Goal: Transaction & Acquisition: Complete application form

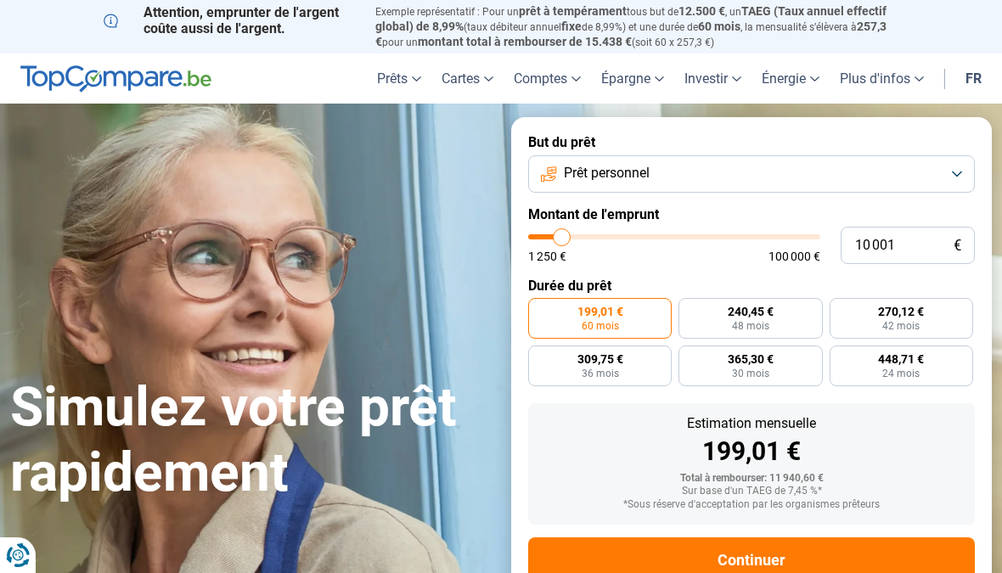
type input "9 750"
type input "9750"
type input "9 500"
type input "9500"
type input "9 000"
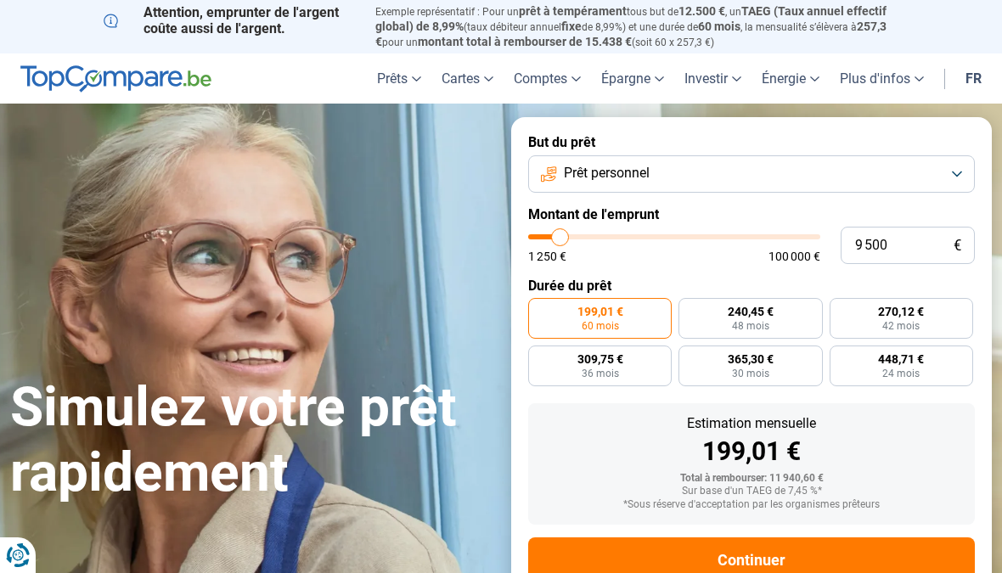
type input "9000"
type input "8 750"
type input "8750"
type input "8 500"
type input "8500"
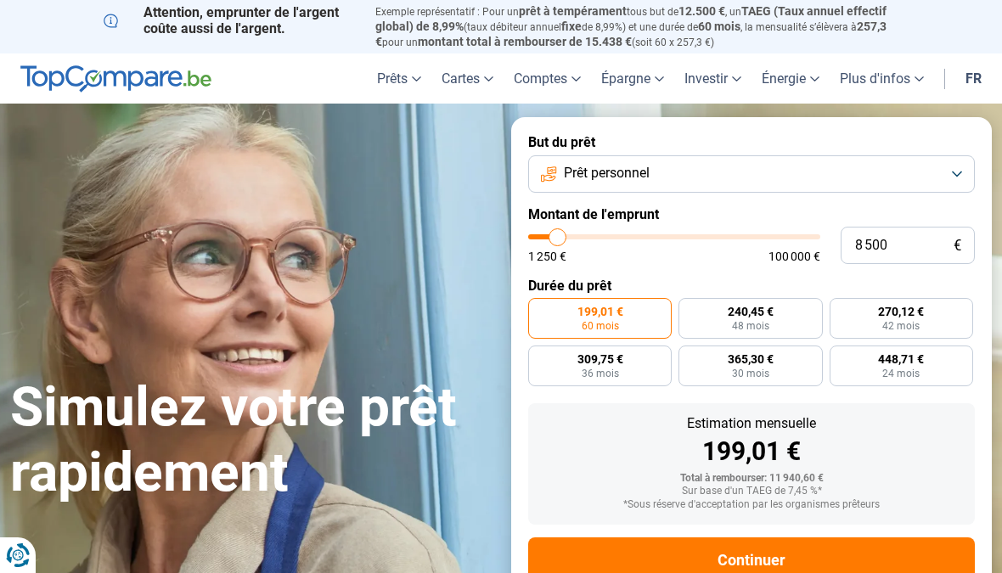
type input "8 250"
type input "8250"
type input "8 000"
type input "8000"
type input "7 500"
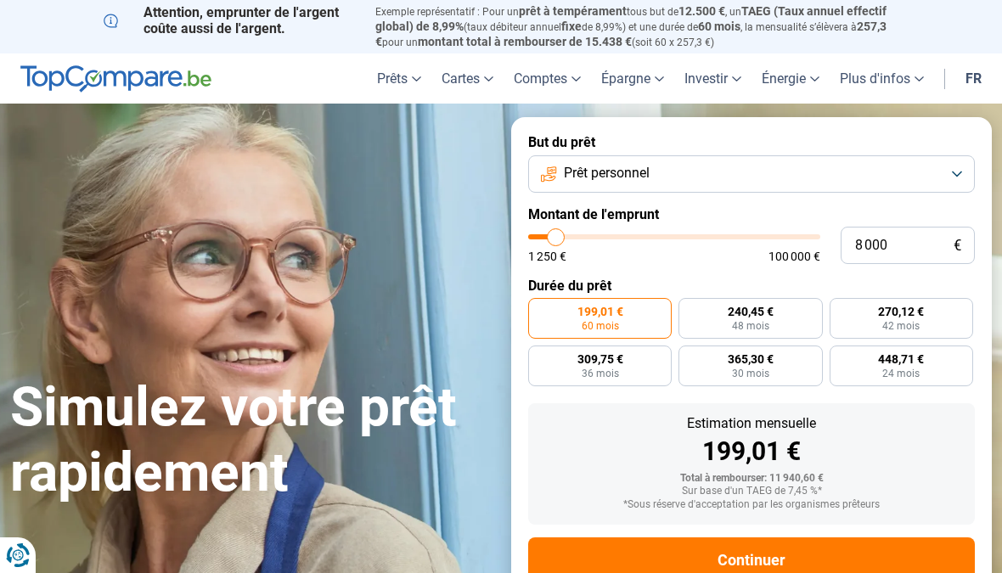
type input "7500"
type input "7 250"
type input "7250"
type input "7 000"
type input "7000"
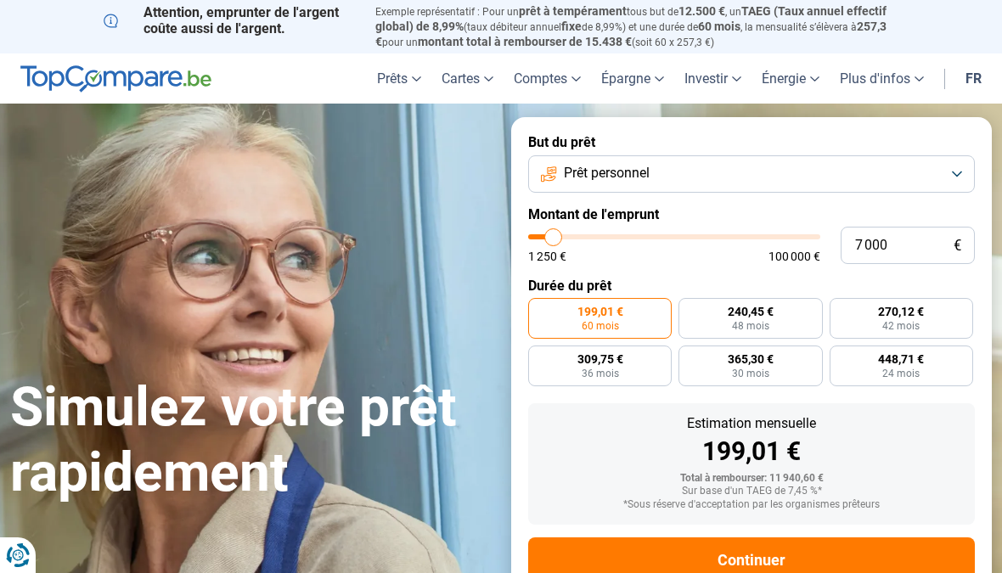
type input "6 750"
type input "6750"
type input "6 250"
type input "6250"
type input "6 000"
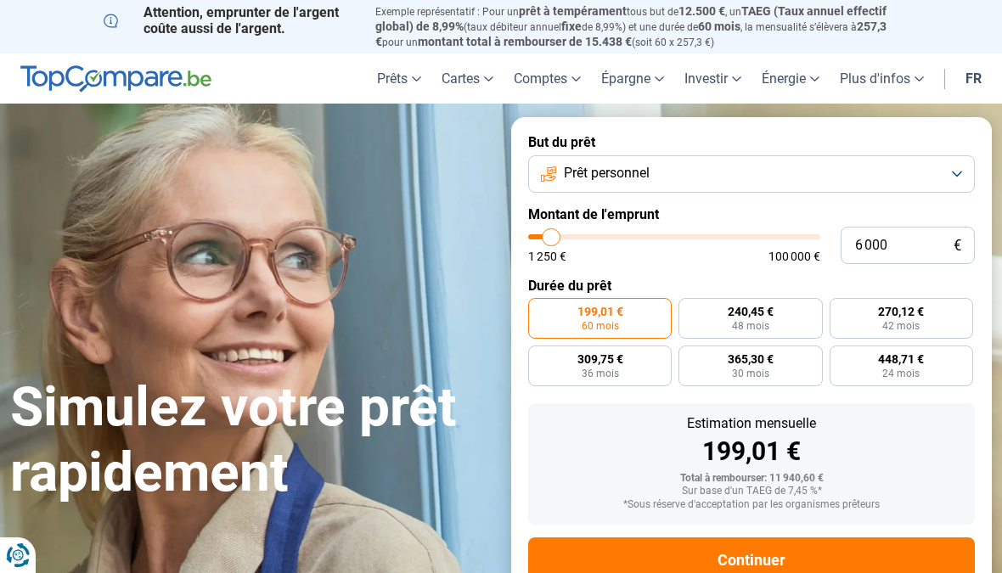
type input "6000"
type input "5 750"
type input "5750"
type input "5 500"
type input "5500"
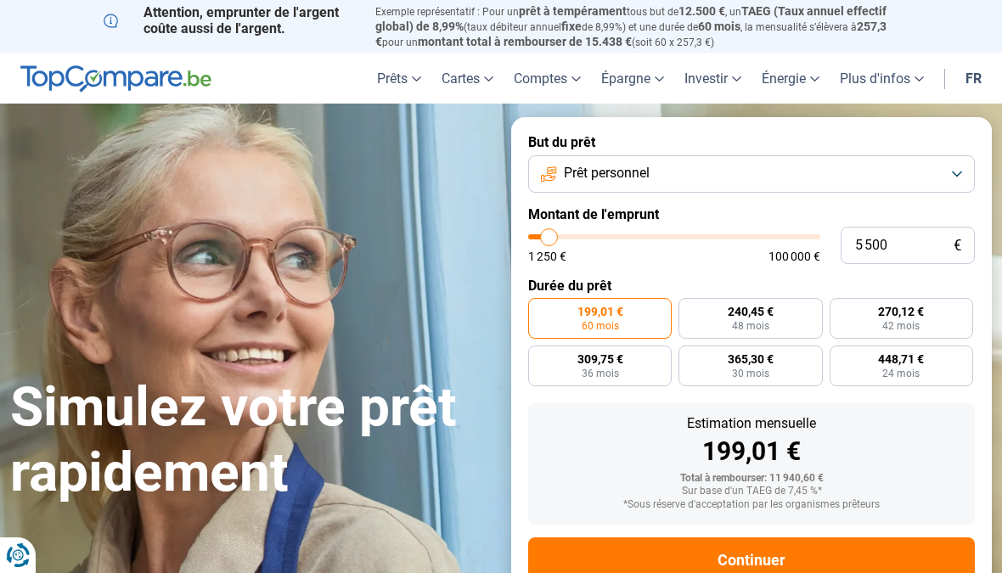
type input "5 000"
type input "5000"
type input "4 750"
type input "4750"
type input "4 500"
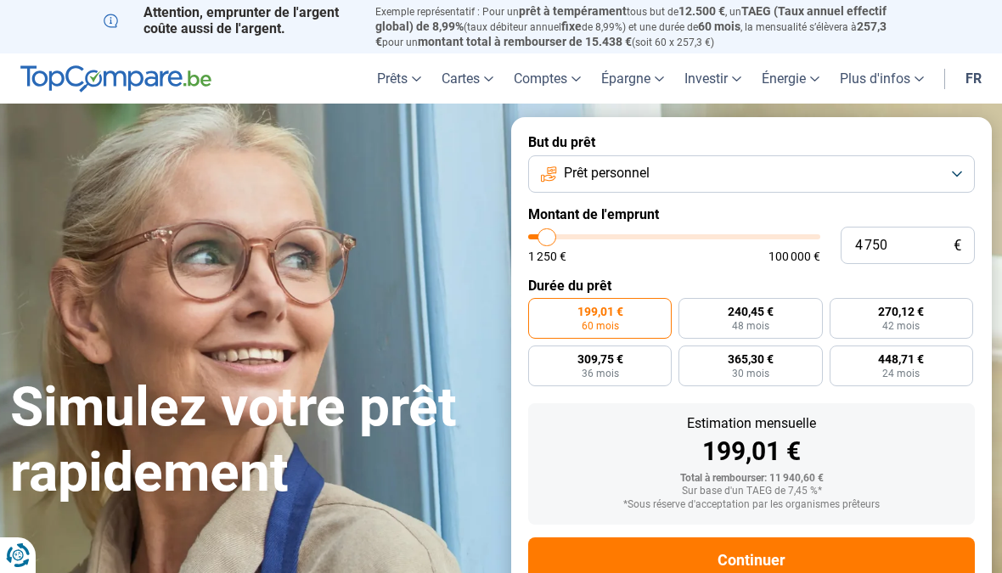
type input "4500"
type input "4 750"
type input "4750"
type input "5 000"
type input "5000"
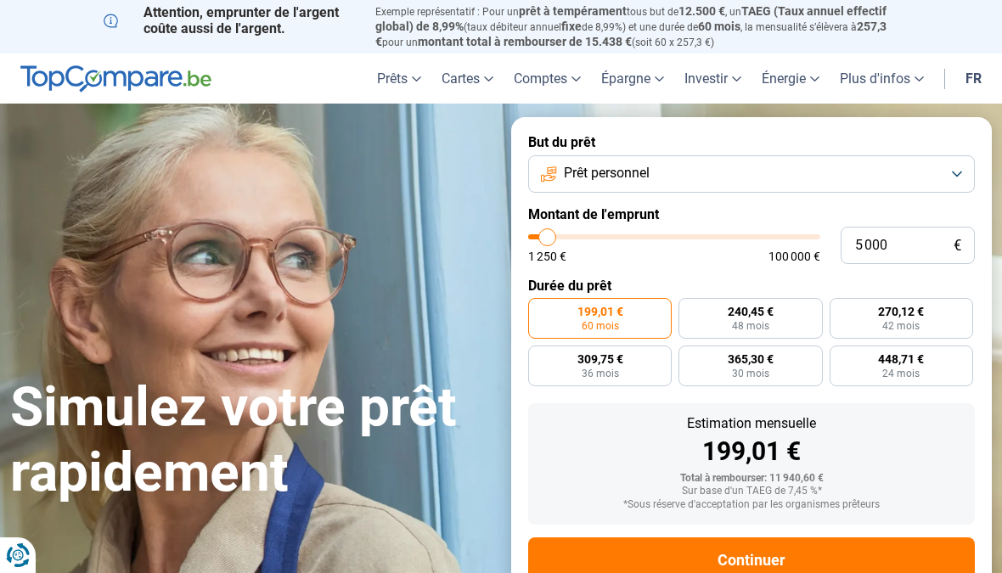
type input "5 500"
type input "5500"
radio input "true"
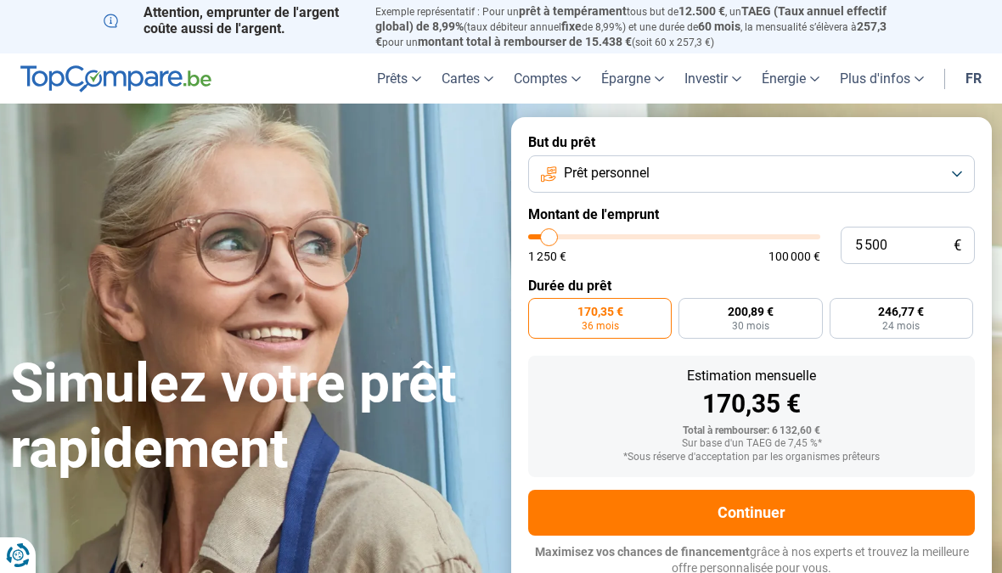
click at [766, 502] on button "Continuer" at bounding box center [751, 513] width 446 height 46
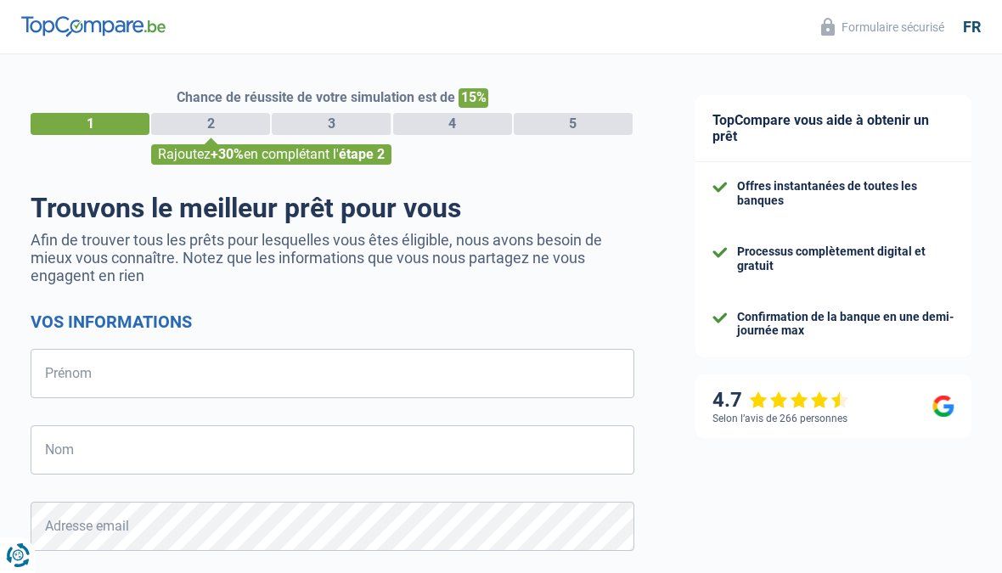
select select "32"
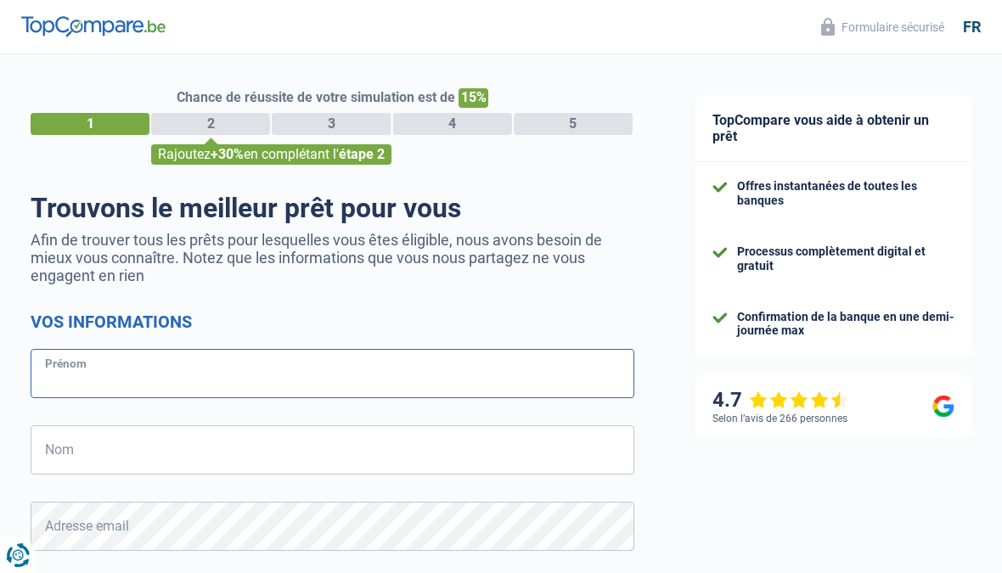
click at [63, 379] on input "Prénom" at bounding box center [333, 373] width 604 height 49
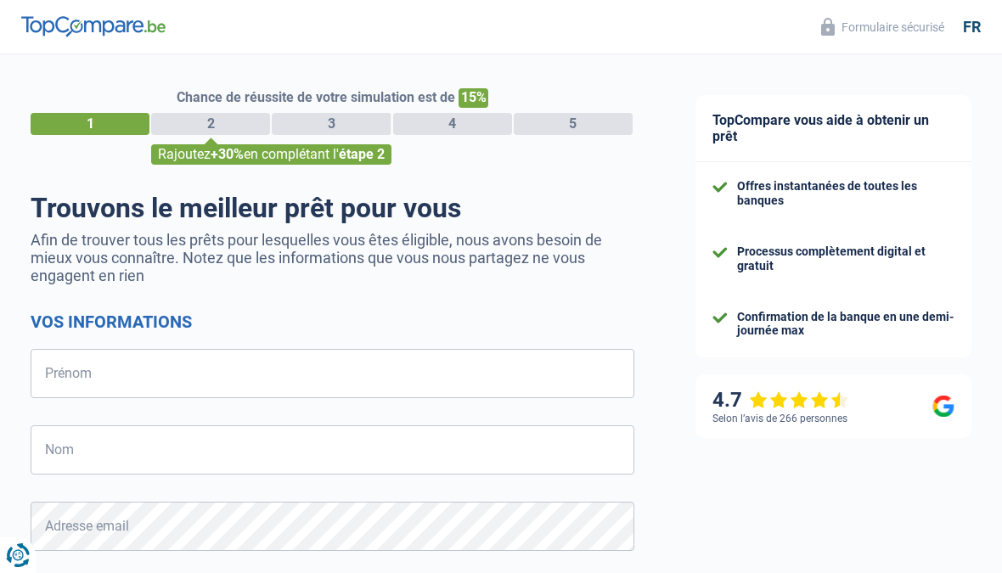
type input "Van Haelst"
type input "0468188545"
type input "Jasques"
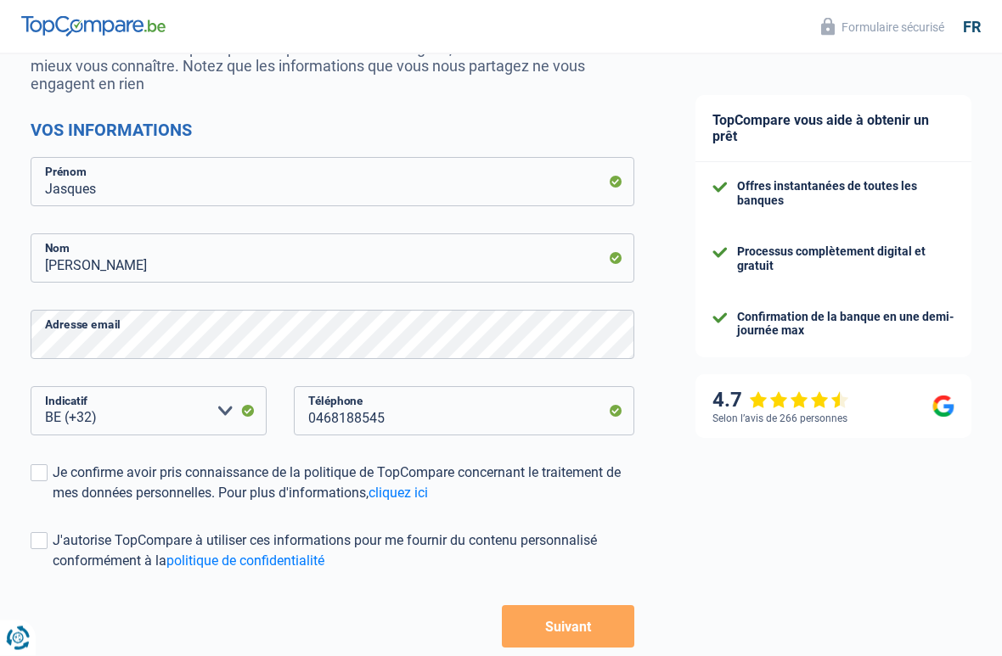
scroll to position [192, 0]
click at [118, 417] on select "BE (+32) LU (+352) Veuillez sélectionner une option" at bounding box center [149, 410] width 236 height 49
click at [129, 416] on select "BE (+32) LU (+352) Veuillez sélectionner une option" at bounding box center [149, 410] width 236 height 49
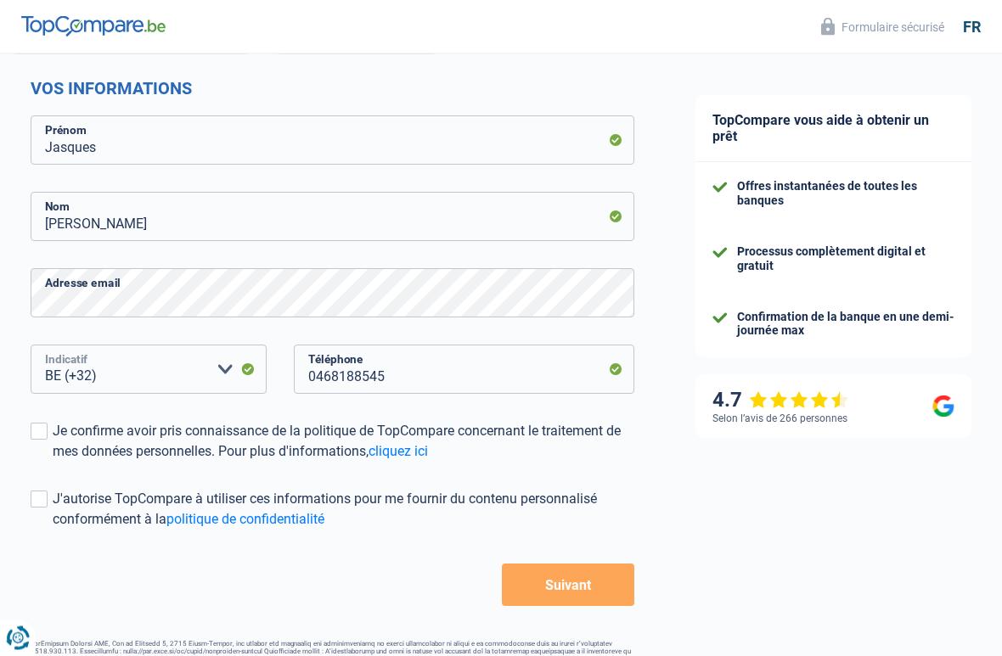
scroll to position [235, 0]
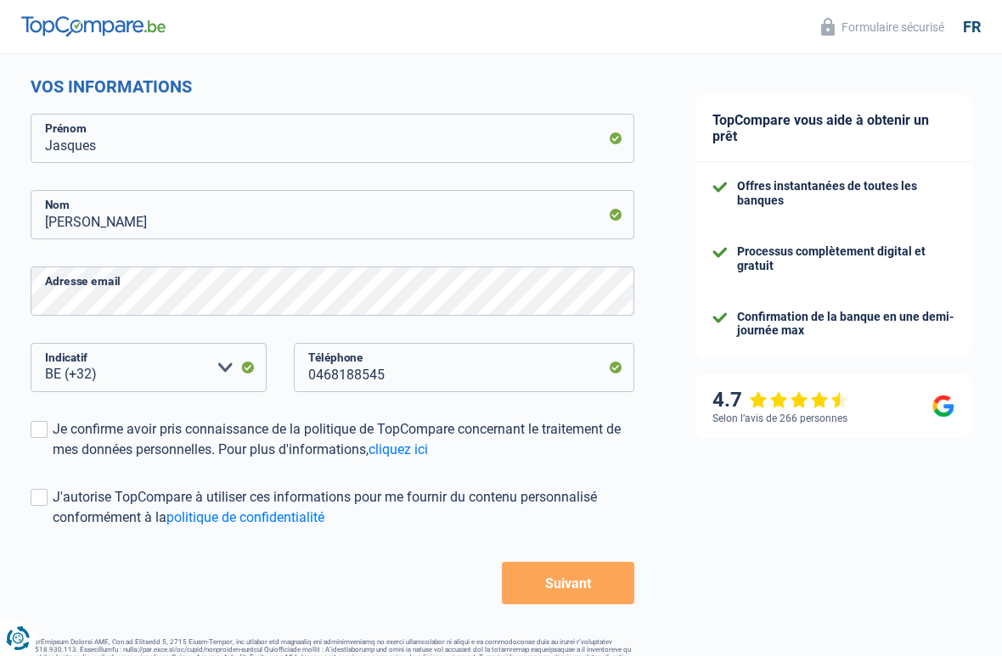
click at [40, 505] on span at bounding box center [39, 497] width 17 height 17
click at [53, 528] on input "J'autorise TopCompare à utiliser ces informations pour me fournir du contenu pe…" at bounding box center [53, 528] width 0 height 0
click at [589, 572] on button "Suivant" at bounding box center [568, 583] width 132 height 42
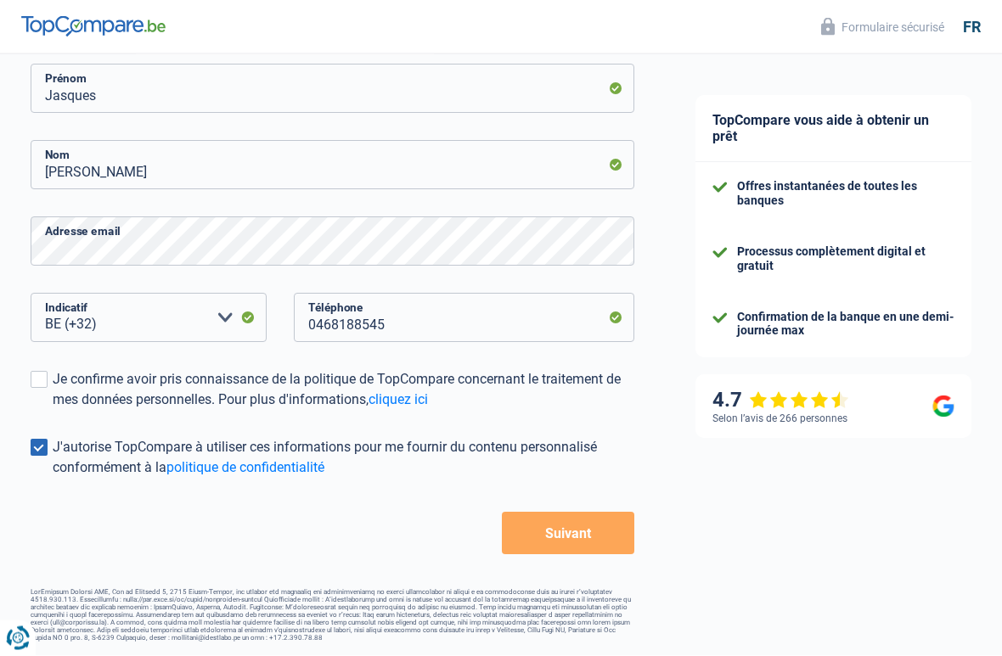
scroll to position [291, 0]
click at [562, 516] on button "Suivant" at bounding box center [568, 534] width 132 height 42
click at [34, 372] on span at bounding box center [39, 380] width 17 height 17
click at [53, 411] on input "Je confirme avoir pris connaissance de la politique de TopCompare concernant le…" at bounding box center [53, 411] width 0 height 0
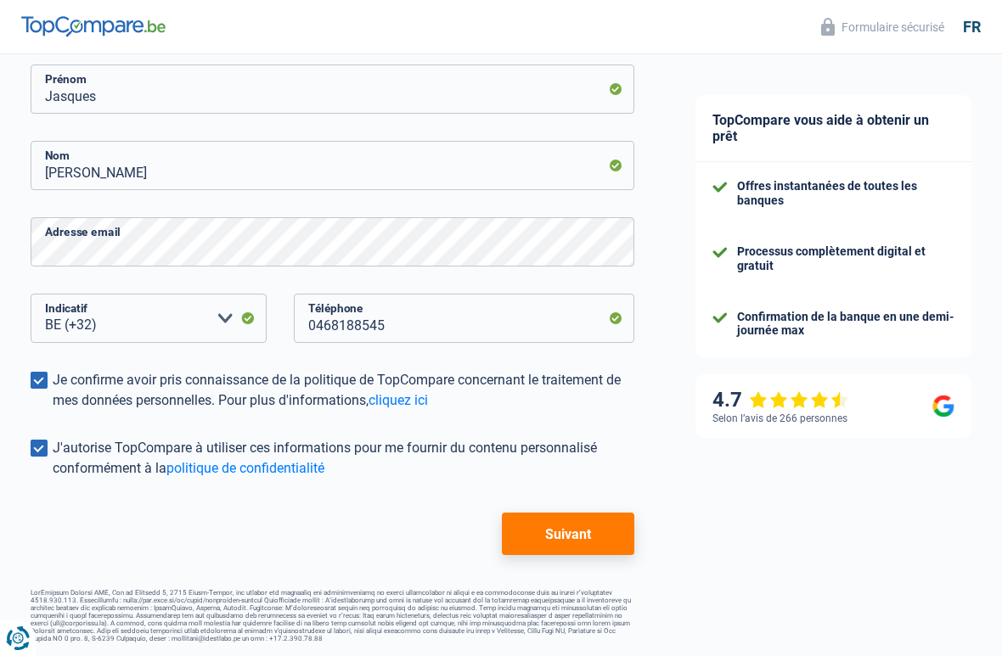
click at [573, 520] on button "Suivant" at bounding box center [568, 534] width 132 height 42
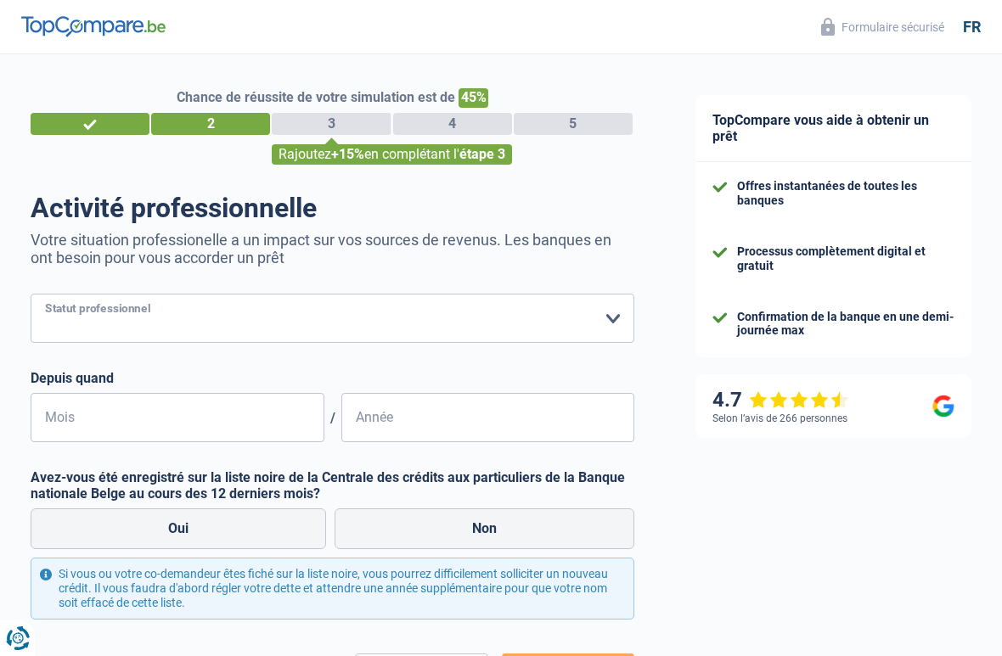
click at [614, 320] on select "Ouvrier Employé privé Employé public Invalide Indépendant Pensionné Chômeur Mut…" at bounding box center [333, 318] width 604 height 49
select select "retired"
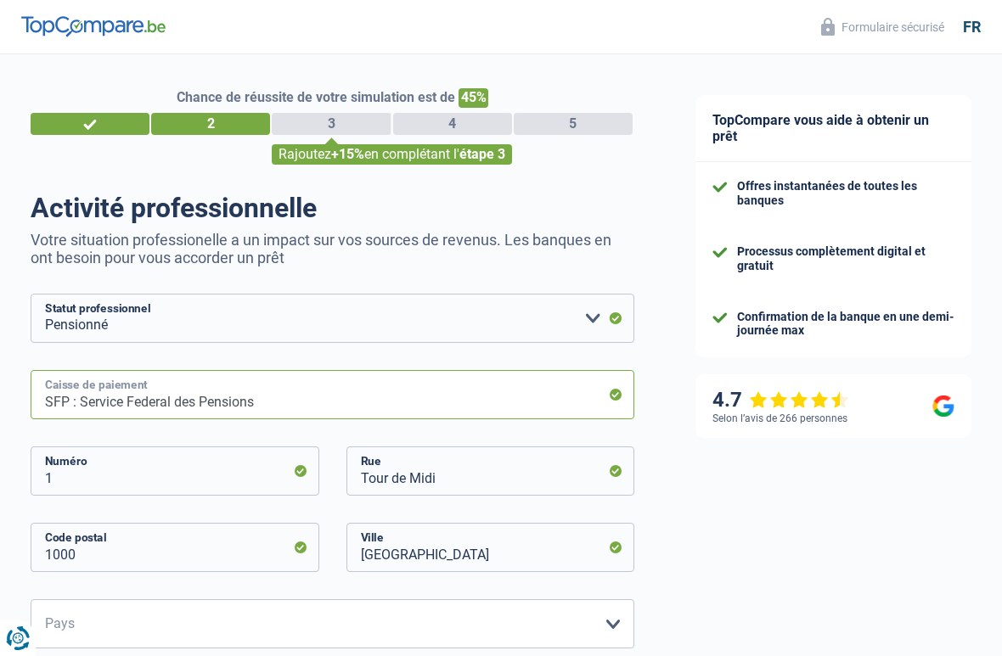
click at [621, 395] on input "SFP : Service Federal des Pensions" at bounding box center [333, 394] width 604 height 49
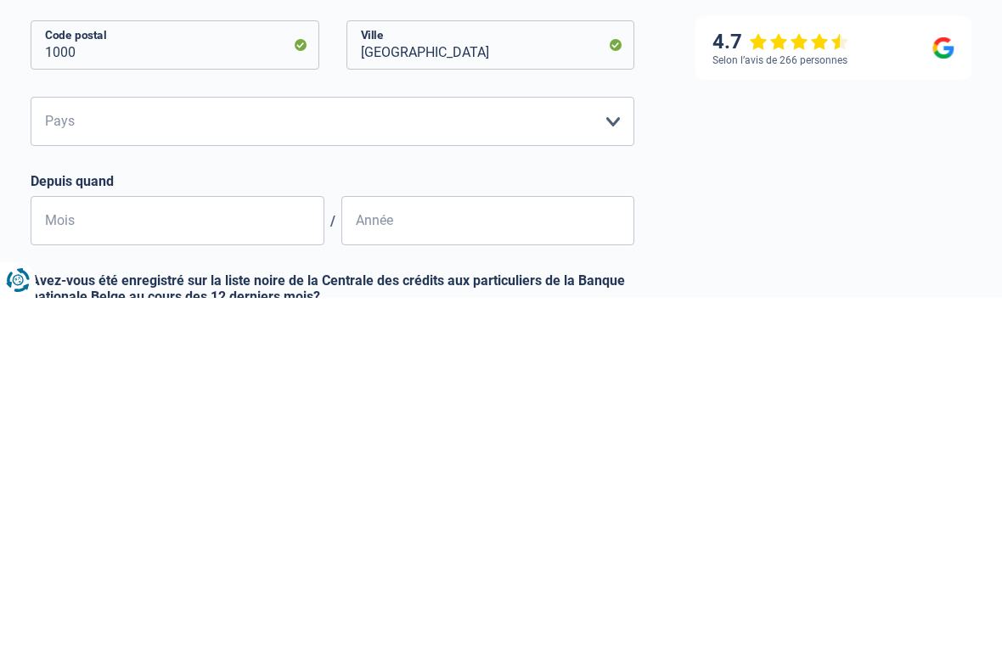
scroll to position [145, 0]
click at [106, 553] on input "Mois" at bounding box center [178, 577] width 294 height 49
click at [94, 553] on input "Mois" at bounding box center [178, 577] width 294 height 49
click at [314, 553] on input "Mois" at bounding box center [178, 577] width 294 height 49
click at [111, 553] on input "Mois" at bounding box center [178, 577] width 294 height 49
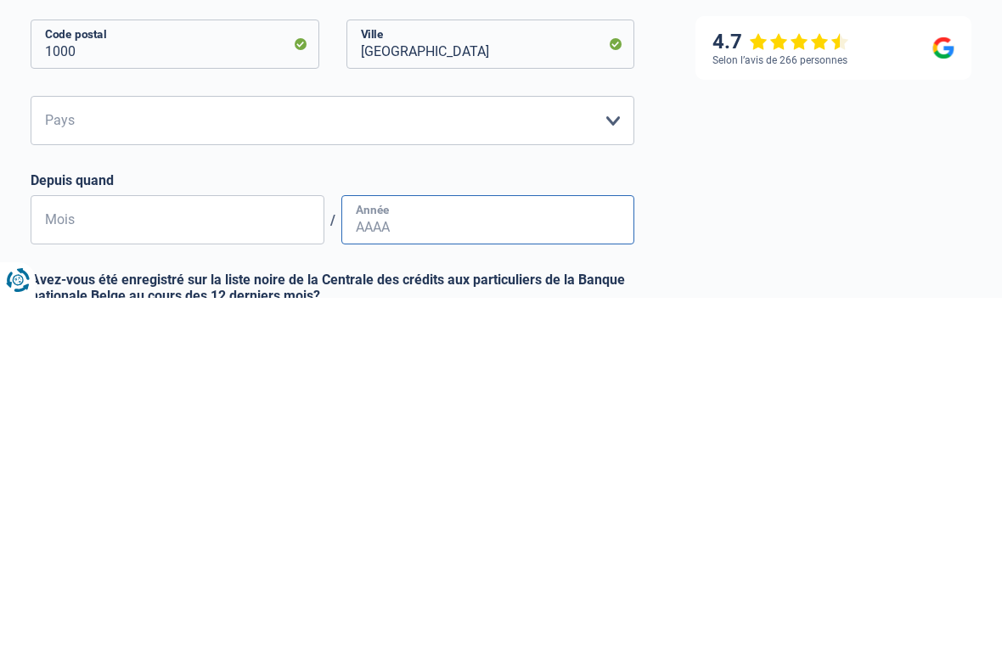
click at [404, 553] on input "Année" at bounding box center [488, 577] width 294 height 49
type input "1"
type input "2010"
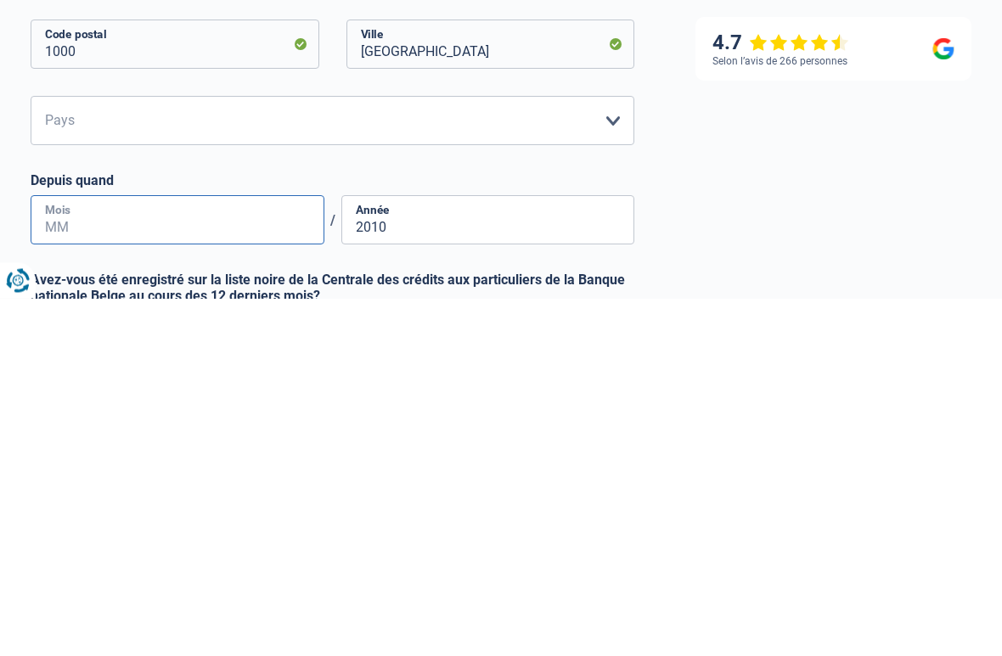
click at [98, 553] on input "Mois" at bounding box center [178, 577] width 294 height 49
click at [231, 553] on input "Mois" at bounding box center [178, 577] width 294 height 49
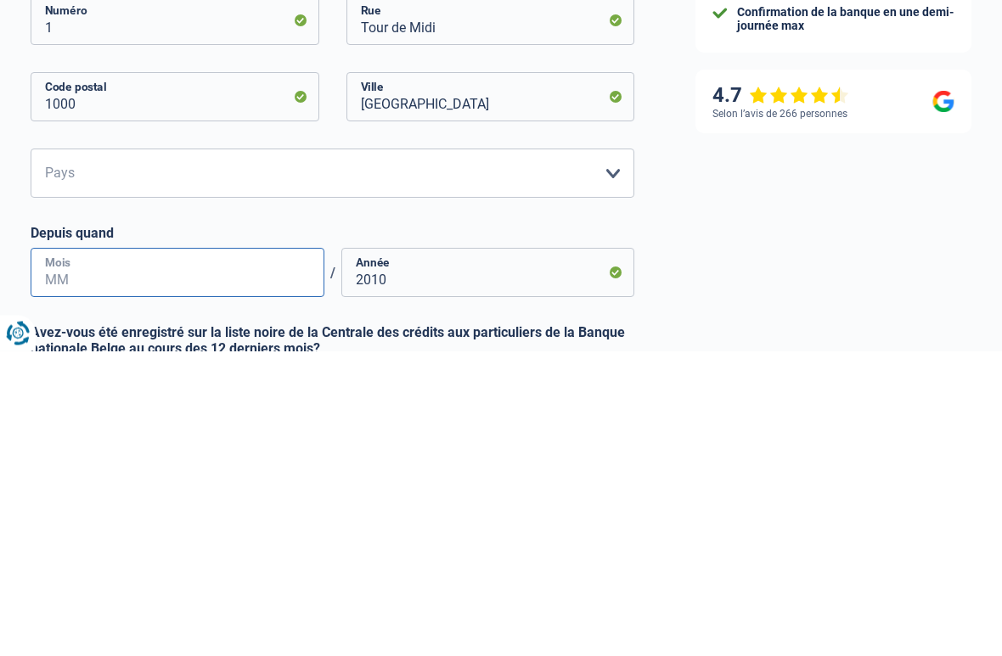
scroll to position [451, 0]
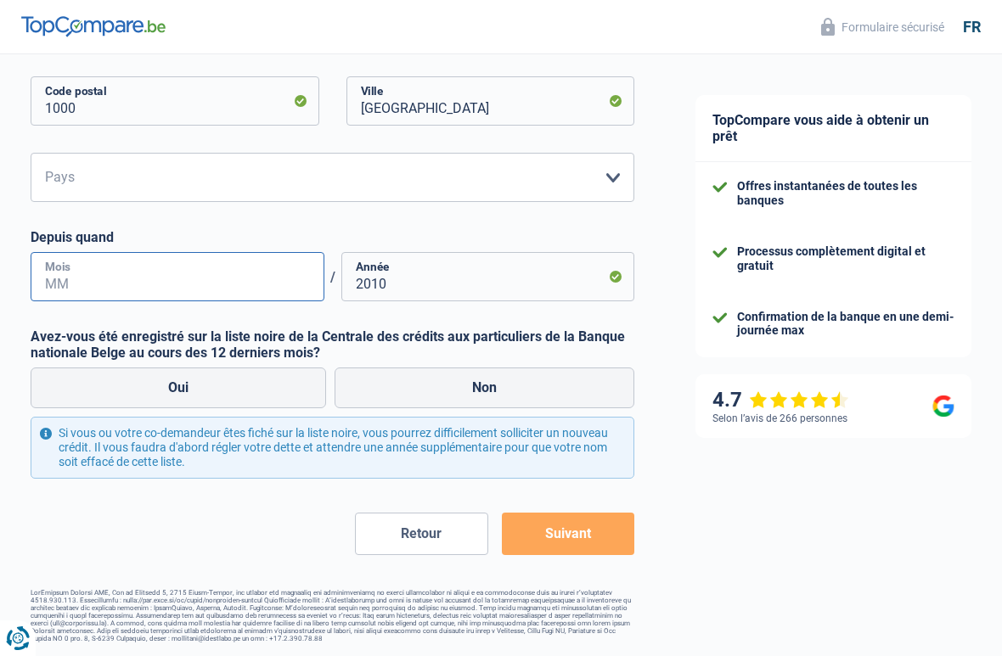
click at [99, 280] on input "Mois" at bounding box center [178, 276] width 294 height 49
click at [99, 284] on input "Mois" at bounding box center [178, 276] width 294 height 49
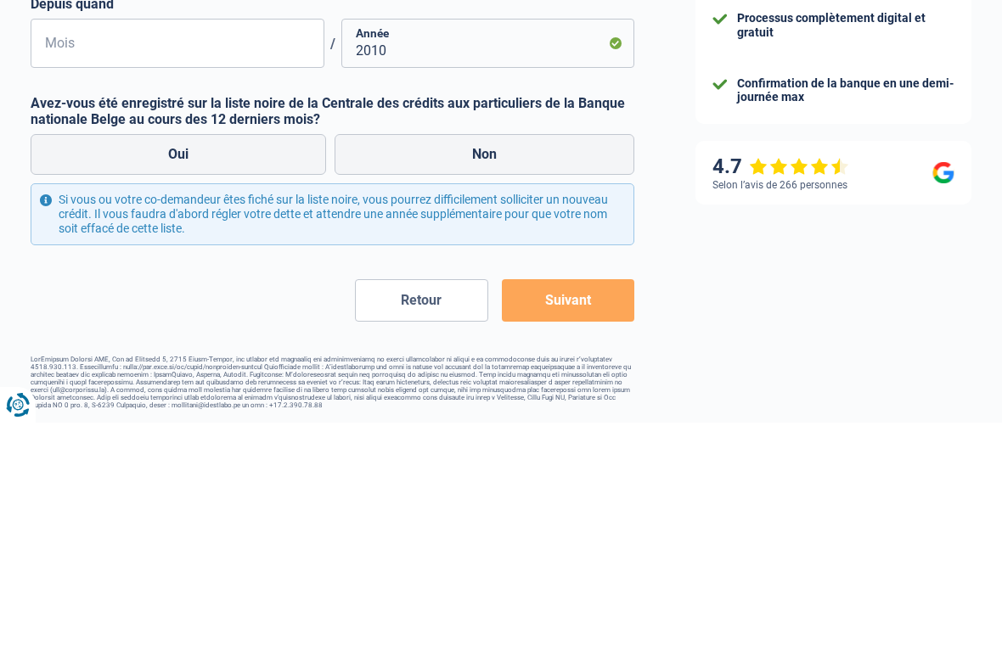
click at [523, 368] on label "Non" at bounding box center [484, 388] width 300 height 41
click at [523, 368] on input "Non" at bounding box center [484, 388] width 300 height 41
radio input "true"
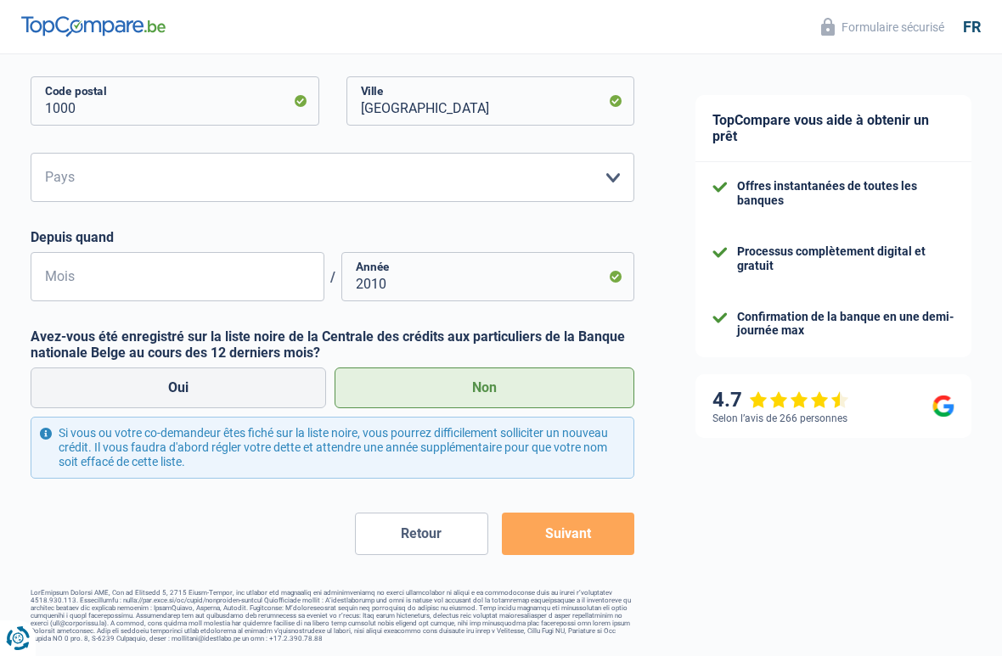
click at [579, 530] on button "Suivant" at bounding box center [568, 534] width 132 height 42
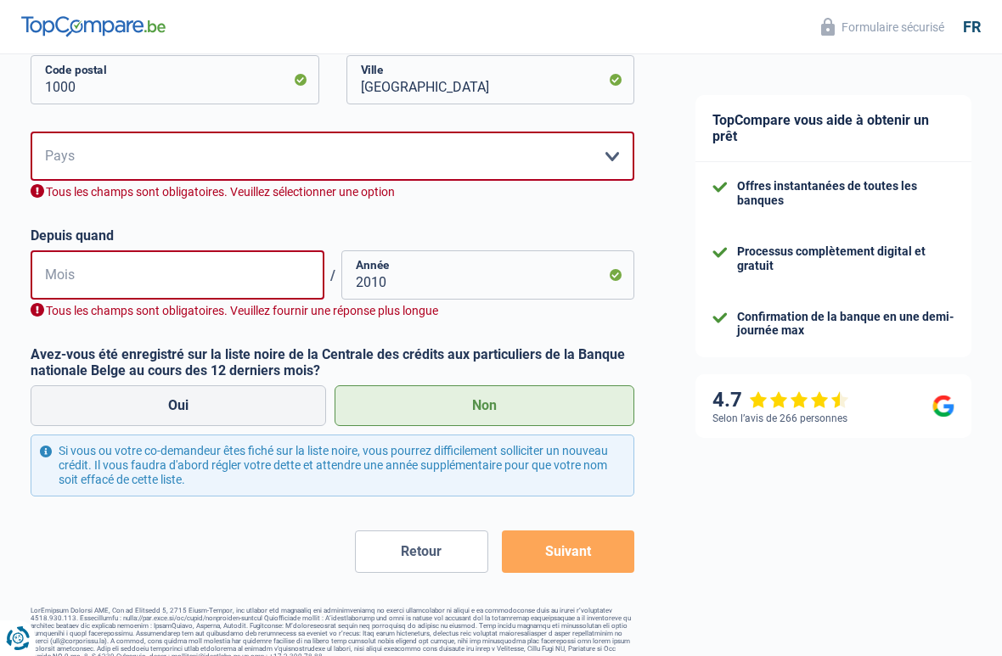
scroll to position [490, 0]
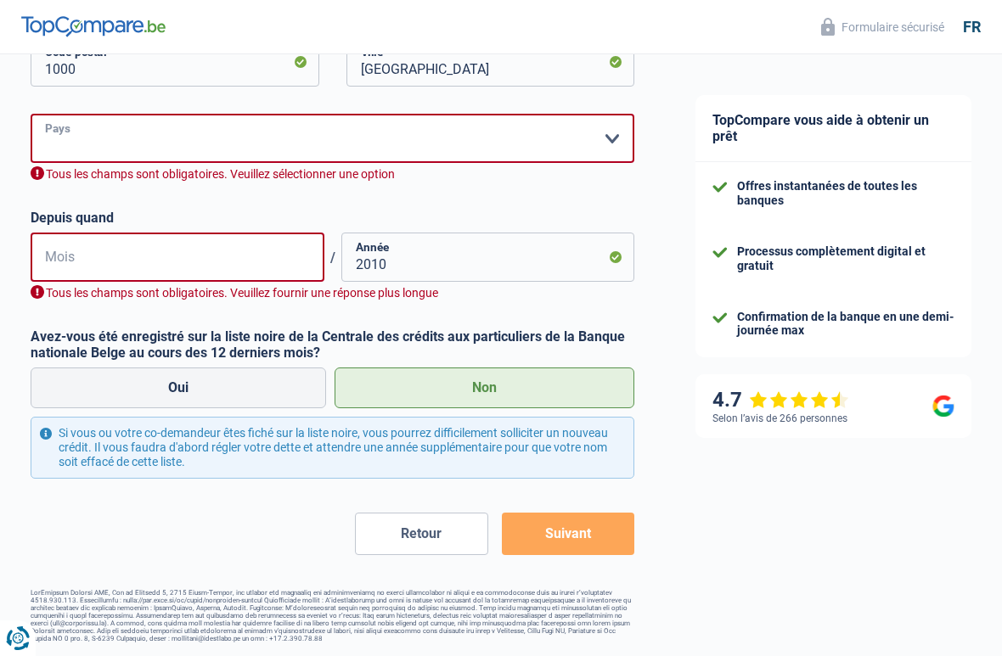
click at [619, 139] on select "Belgique Luxembourg Veuillez sélectionner une option" at bounding box center [333, 138] width 604 height 49
select select "BE"
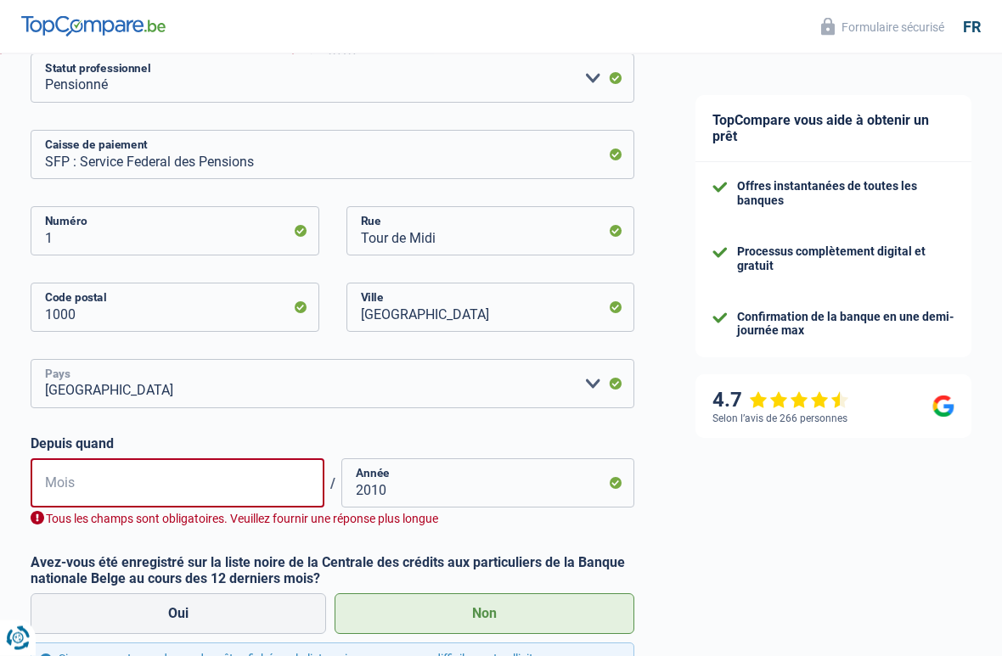
scroll to position [244, 0]
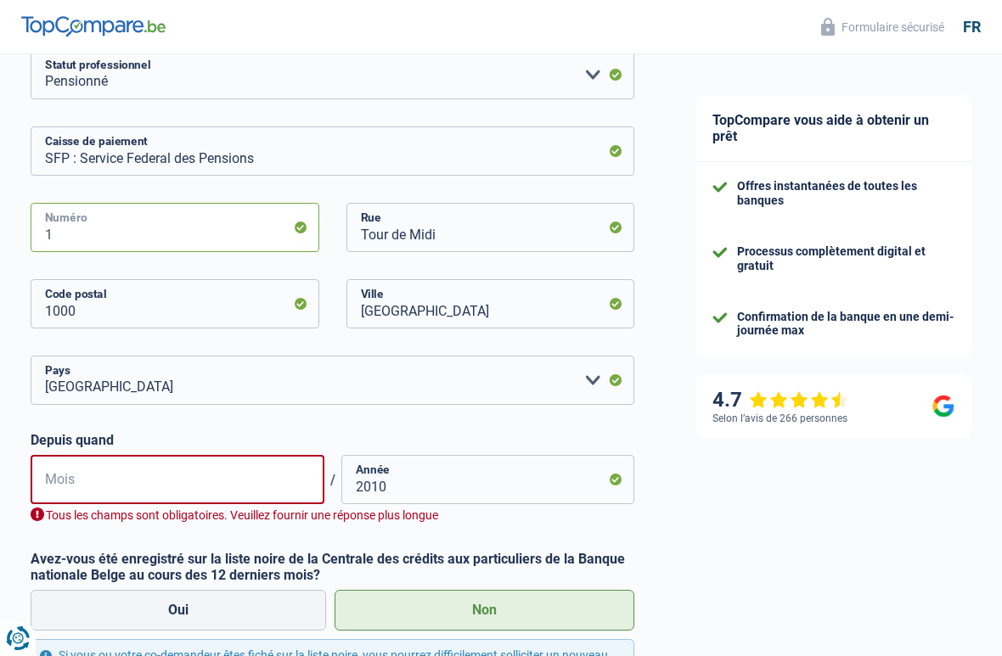
click at [306, 227] on input "1" at bounding box center [175, 227] width 289 height 49
type input "1"
